Goal: Information Seeking & Learning: Learn about a topic

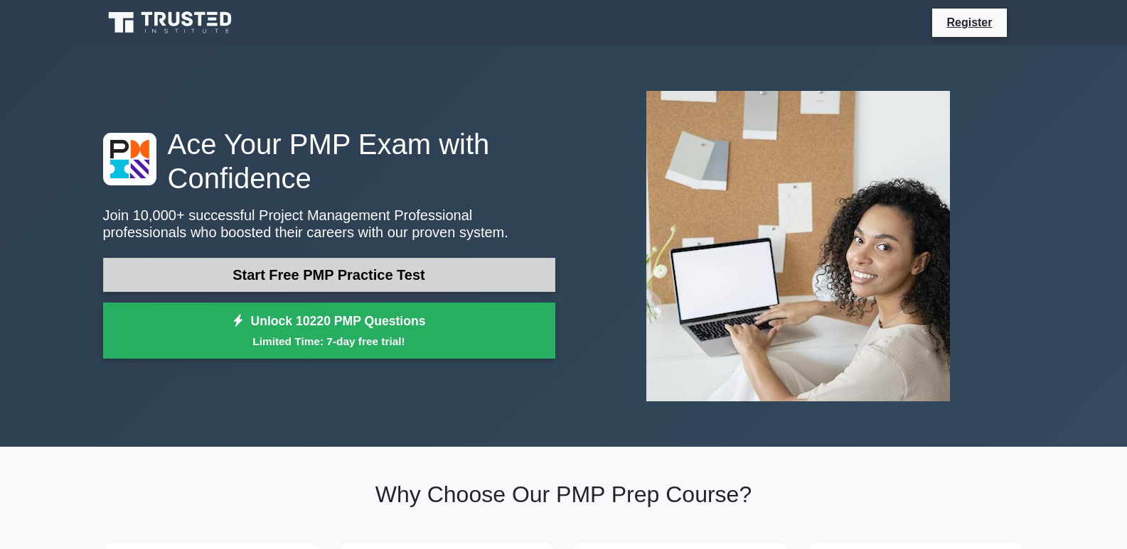
click at [362, 281] on link "Start Free PMP Practice Test" at bounding box center [329, 275] width 452 height 34
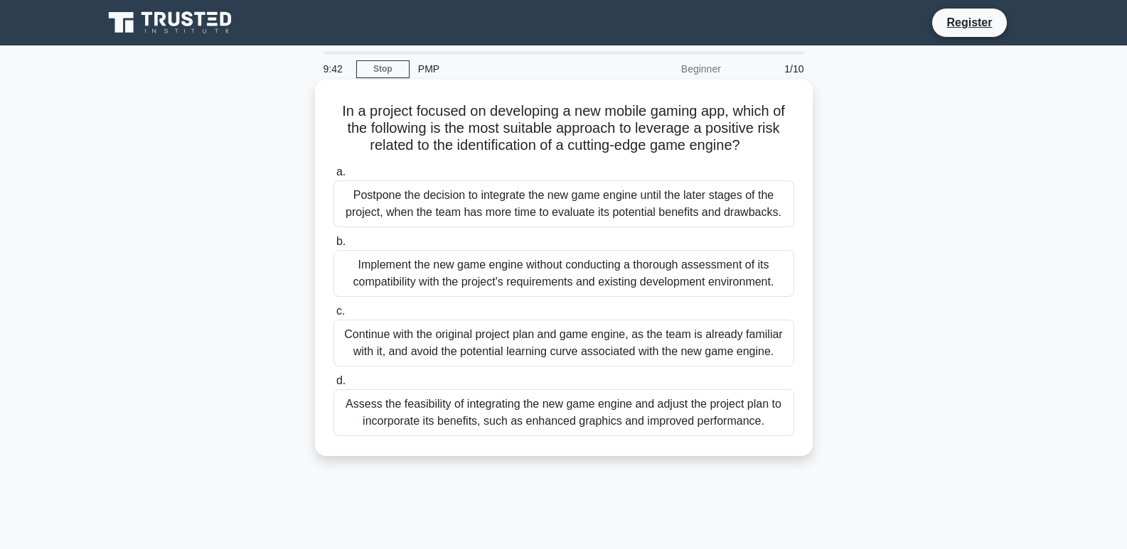
click at [416, 186] on div "Postpone the decision to integrate the new game engine until the later stages o…" at bounding box center [563, 204] width 461 height 47
click at [333, 177] on input "a. Postpone the decision to integrate the new game engine until the later stage…" at bounding box center [333, 172] width 0 height 9
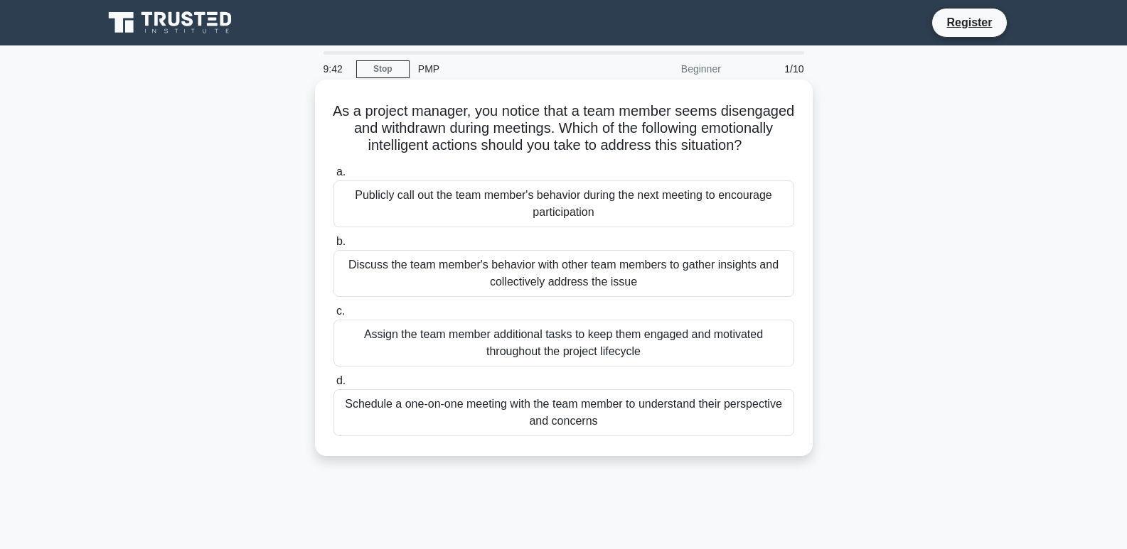
click at [416, 208] on div "Publicly call out the team member's behavior during the next meeting to encoura…" at bounding box center [563, 204] width 461 height 47
click at [333, 177] on input "a. Publicly call out the team member's behavior during the next meeting to enco…" at bounding box center [333, 172] width 0 height 9
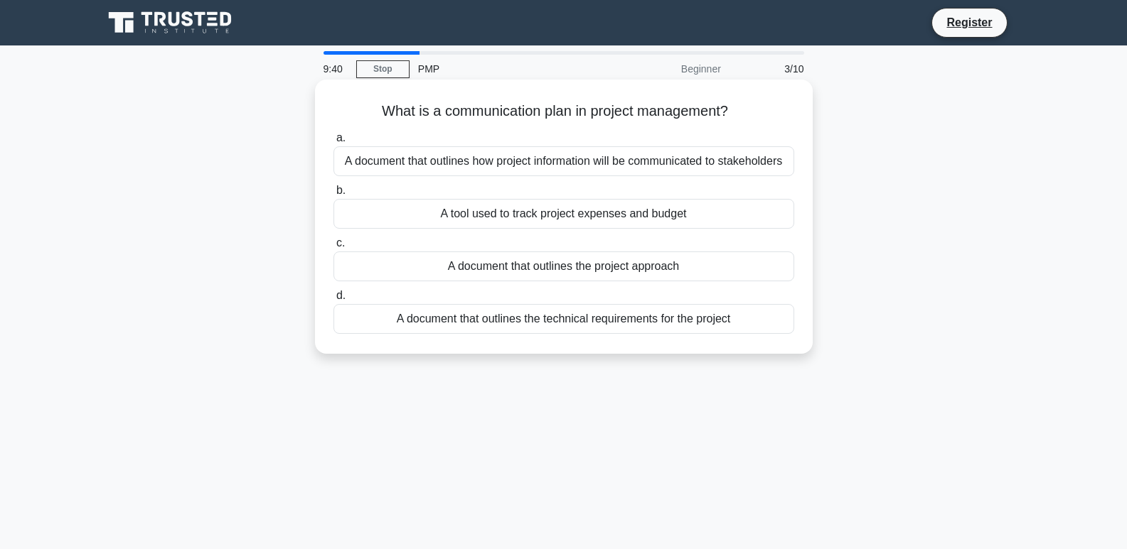
click at [427, 153] on div "A document that outlines how project information will be communicated to stakeh…" at bounding box center [563, 161] width 461 height 30
click at [333, 143] on input "a. A document that outlines how project information will be communicated to sta…" at bounding box center [333, 138] width 0 height 9
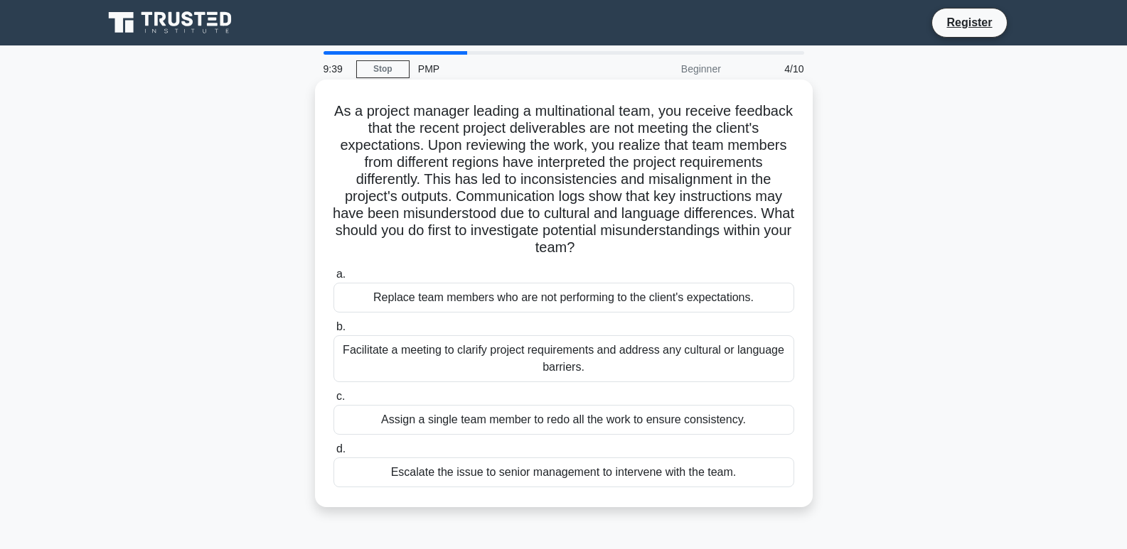
click at [423, 281] on label "a. Replace team members who are not performing to the client's expectations." at bounding box center [563, 289] width 461 height 47
click at [333, 279] on input "a. Replace team members who are not performing to the client's expectations." at bounding box center [333, 274] width 0 height 9
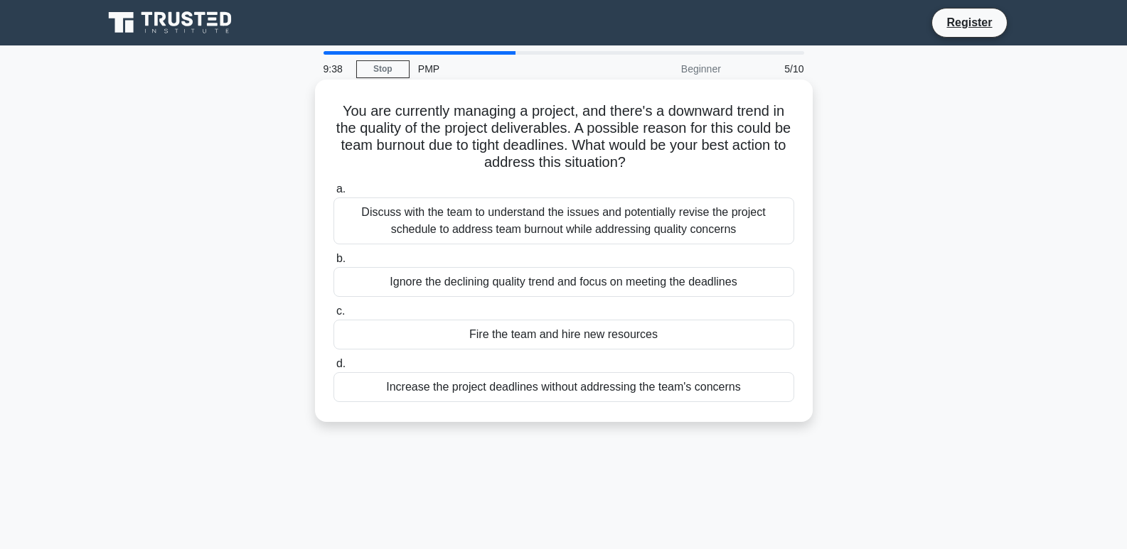
click at [421, 196] on label "a. Discuss with the team to understand the issues and potentially revise the pr…" at bounding box center [563, 213] width 461 height 64
click at [333, 194] on input "a. Discuss with the team to understand the issues and potentially revise the pr…" at bounding box center [333, 189] width 0 height 9
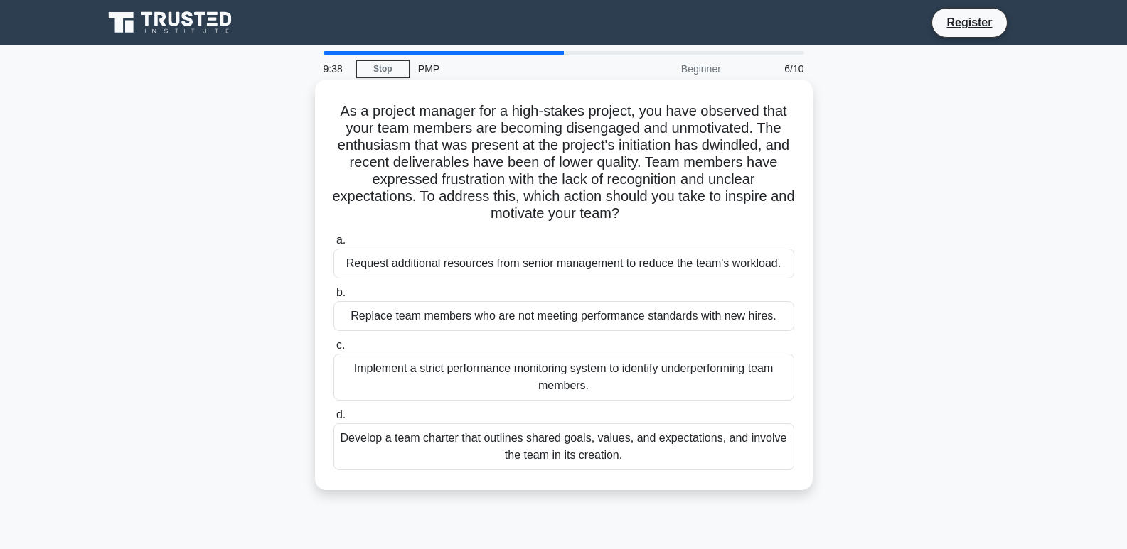
click at [424, 259] on div "Request additional resources from senior management to reduce the team's worklo…" at bounding box center [563, 264] width 461 height 30
click at [333, 245] on input "a. Request additional resources from senior management to reduce the team's wor…" at bounding box center [333, 240] width 0 height 9
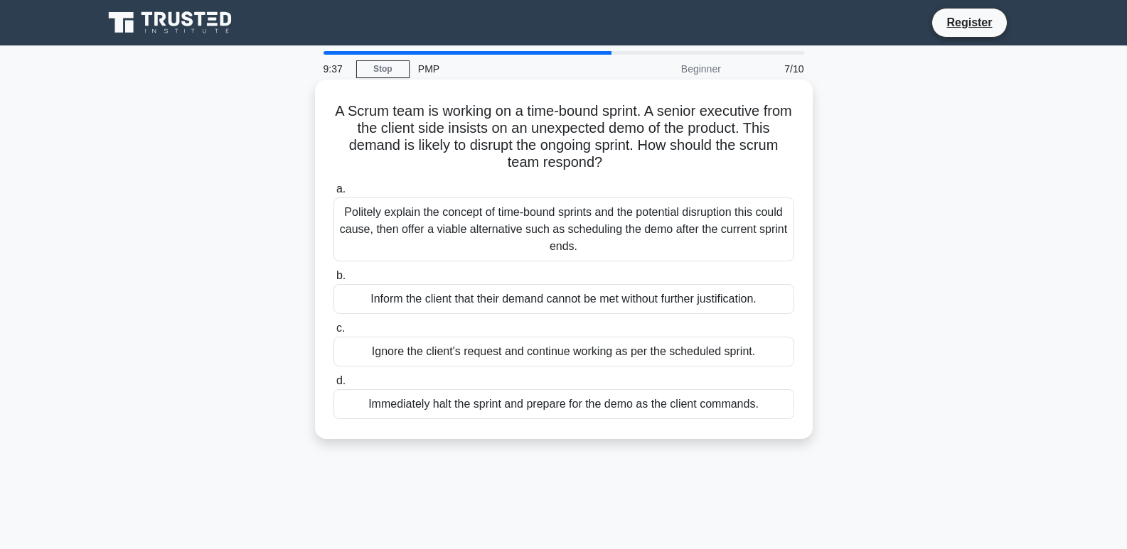
click at [421, 224] on div "Politely explain the concept of time-bound sprints and the potential disruption…" at bounding box center [563, 230] width 461 height 64
click at [333, 194] on input "a. Politely explain the concept of time-bound sprints and the potential disrupt…" at bounding box center [333, 189] width 0 height 9
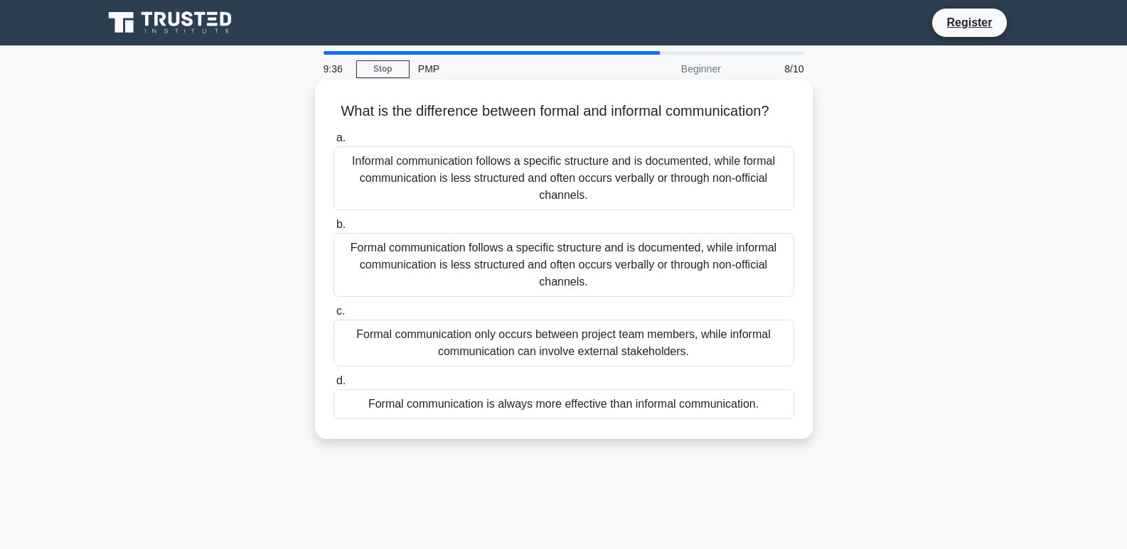
click at [414, 174] on div "Informal communication follows a specific structure and is documented, while fo…" at bounding box center [563, 178] width 461 height 64
click at [333, 143] on input "a. Informal communication follows a specific structure and is documented, while…" at bounding box center [333, 138] width 0 height 9
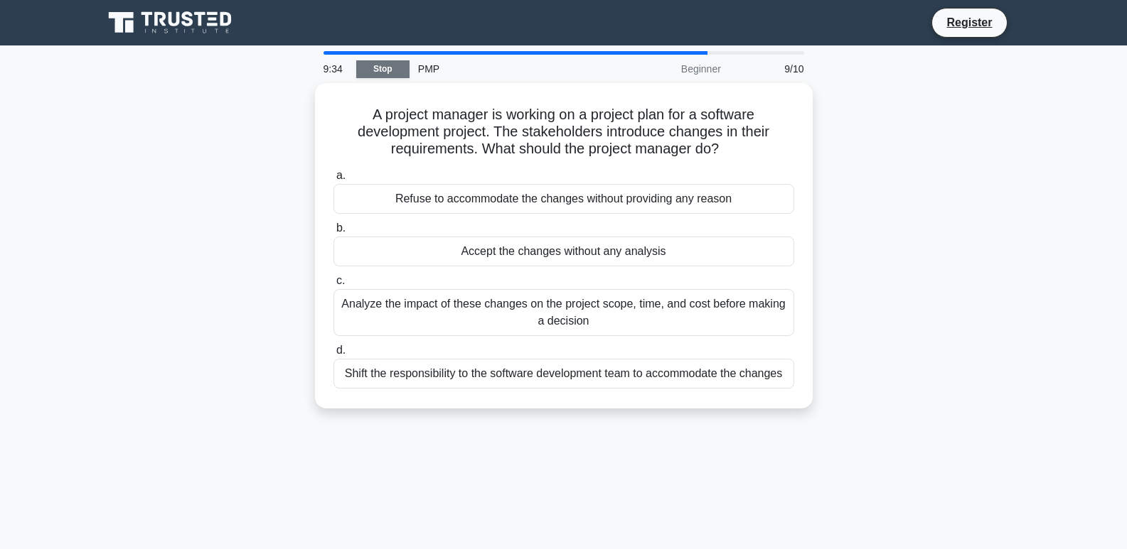
click at [388, 64] on link "Stop" at bounding box center [382, 69] width 53 height 18
